Goal: Information Seeking & Learning: Learn about a topic

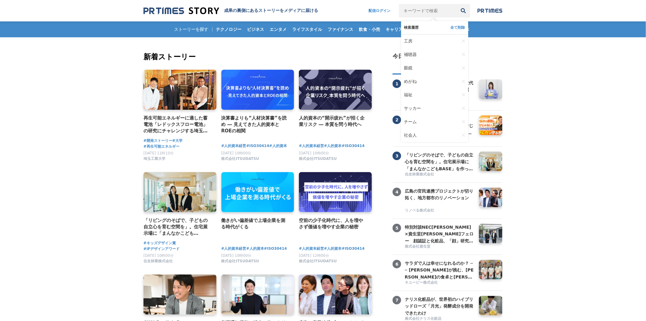
click at [436, 13] on input "キーワードで検索" at bounding box center [428, 10] width 58 height 13
type input "お菓子"
click at [457, 4] on button "検索" at bounding box center [463, 10] width 13 height 13
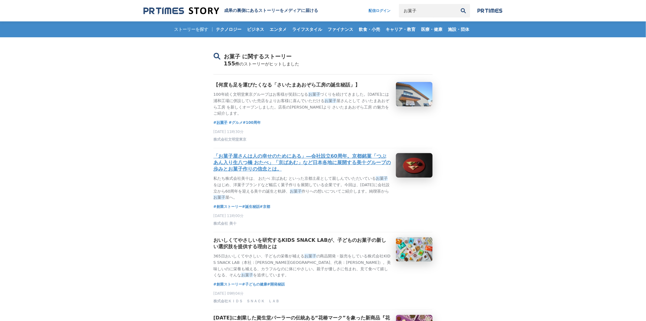
click at [327, 170] on h3 "「お菓子屋さんは人の幸せのためにある」―会社設立60周年。京都銘菓「つぶあん入り生八つ橋 おたべ」「京ばあむ」など日本各地に展開する美十グループの歩みとお菓子…" at bounding box center [302, 162] width 178 height 19
